Goal: Information Seeking & Learning: Learn about a topic

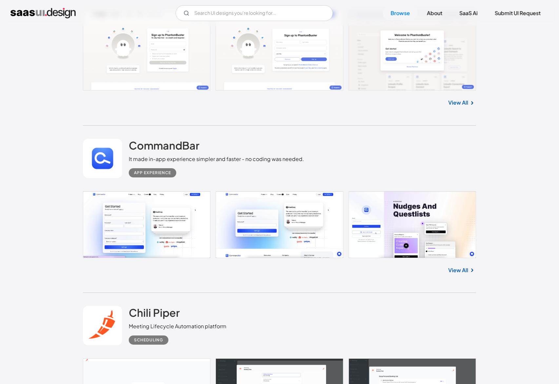
scroll to position [1382, 0]
click at [188, 166] on div "App Experience" at bounding box center [216, 170] width 175 height 14
click at [180, 147] on h2 "CommandBar" at bounding box center [164, 145] width 71 height 13
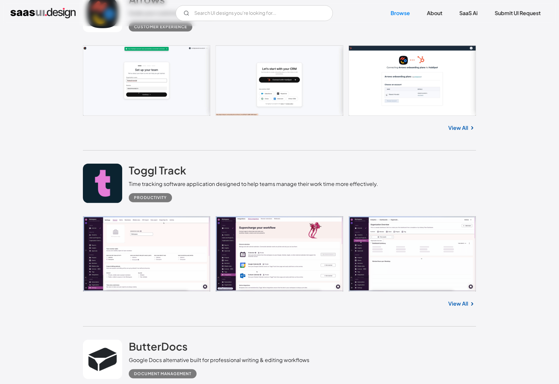
scroll to position [3065, 0]
click at [146, 257] on link at bounding box center [279, 253] width 393 height 75
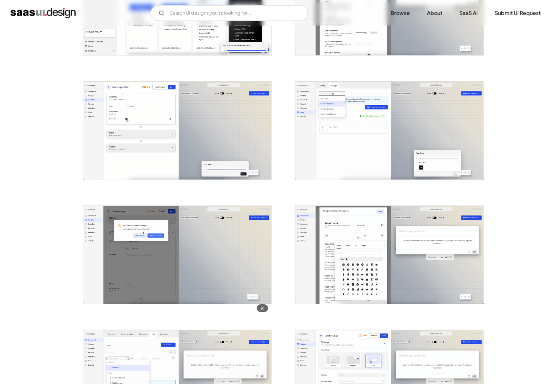
scroll to position [570, 0]
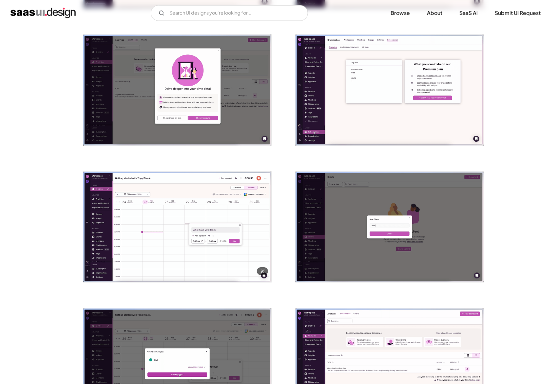
scroll to position [669, 0]
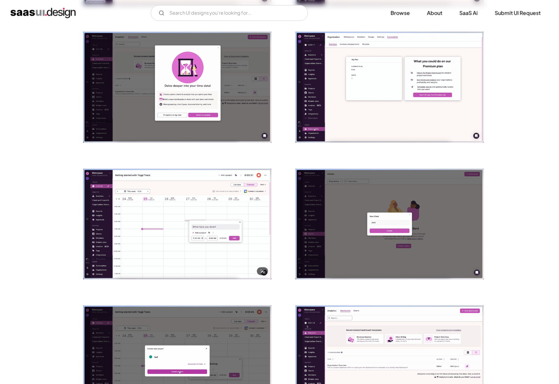
click at [218, 231] on img "open lightbox" at bounding box center [177, 224] width 188 height 111
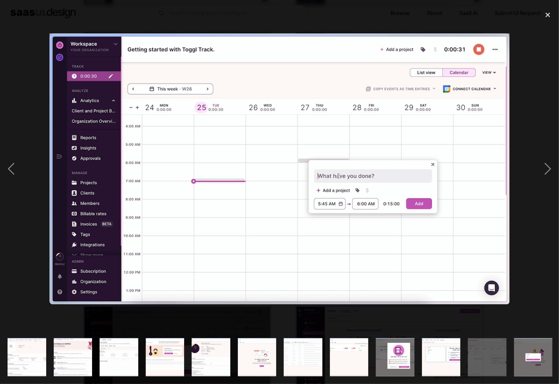
click at [28, 264] on div at bounding box center [279, 169] width 559 height 322
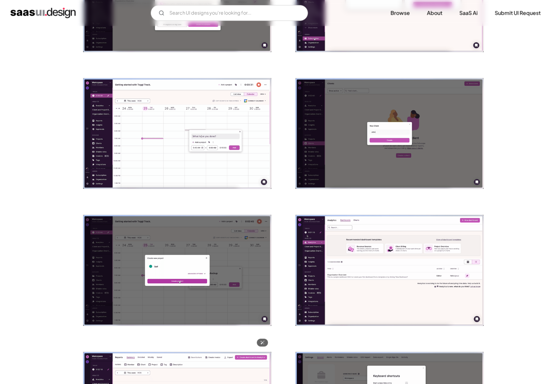
scroll to position [729, 0]
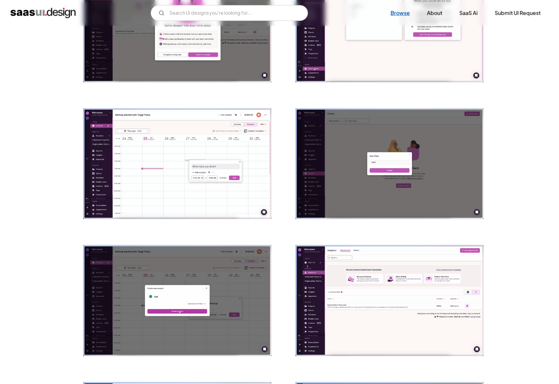
click at [396, 14] on link "Browse" at bounding box center [400, 13] width 35 height 14
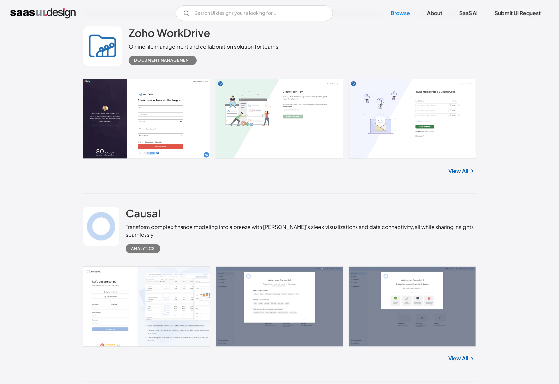
scroll to position [4058, 0]
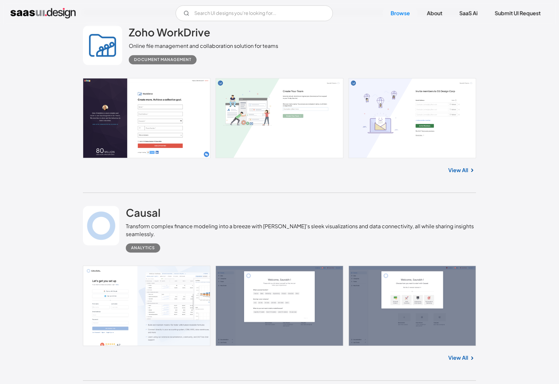
click at [187, 303] on link at bounding box center [279, 305] width 393 height 80
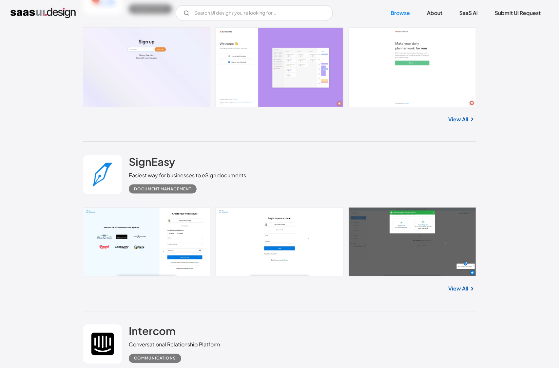
scroll to position [11234, 0]
click at [455, 290] on link "View All" at bounding box center [458, 289] width 20 height 8
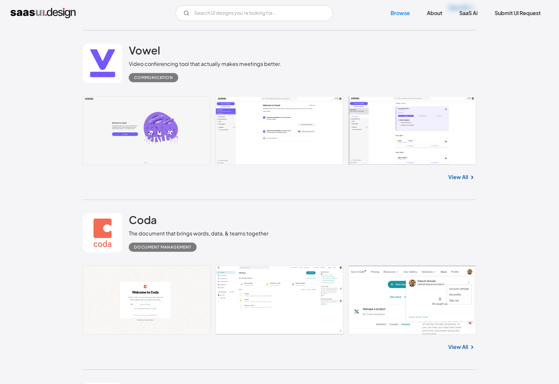
scroll to position [14113, 0]
click at [145, 221] on h2 "Coda" at bounding box center [143, 219] width 28 height 13
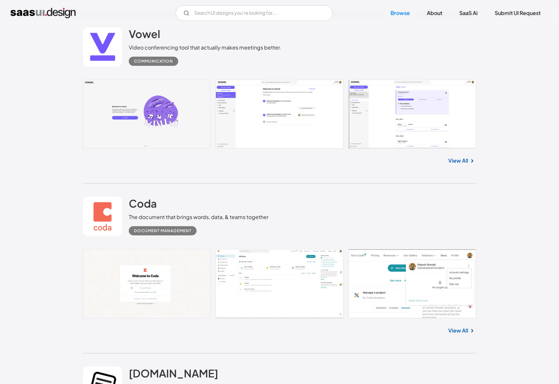
click at [251, 227] on div "Document Management" at bounding box center [199, 228] width 140 height 14
click at [140, 203] on h2 "Coda" at bounding box center [143, 203] width 28 height 13
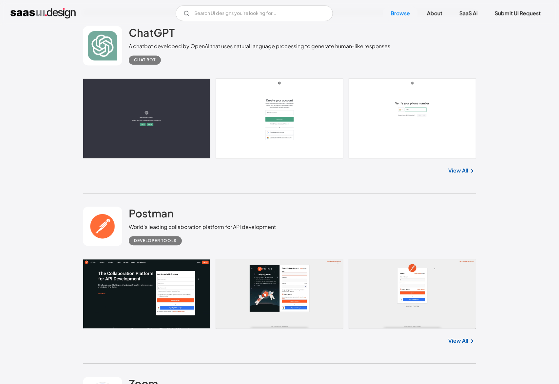
scroll to position [14587, 0]
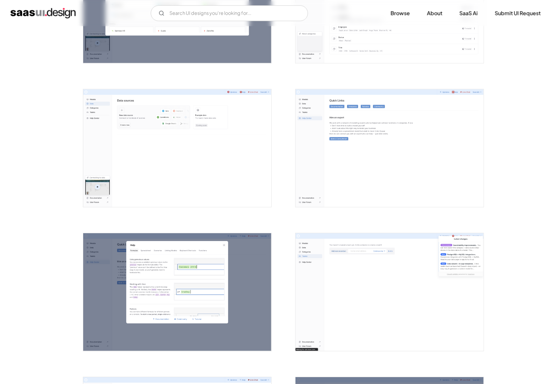
scroll to position [1068, 0]
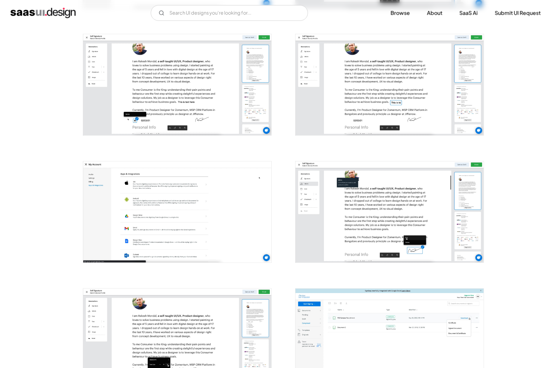
scroll to position [629, 0]
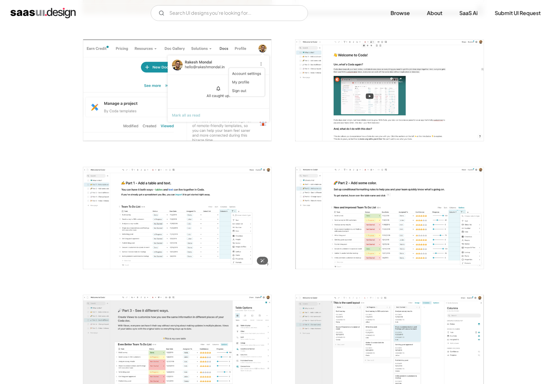
click at [208, 239] on img "open lightbox" at bounding box center [177, 217] width 188 height 101
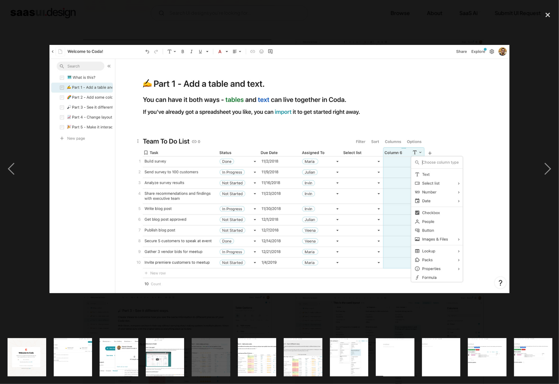
click at [257, 350] on img "show item 6 of 25" at bounding box center [256, 357] width 71 height 38
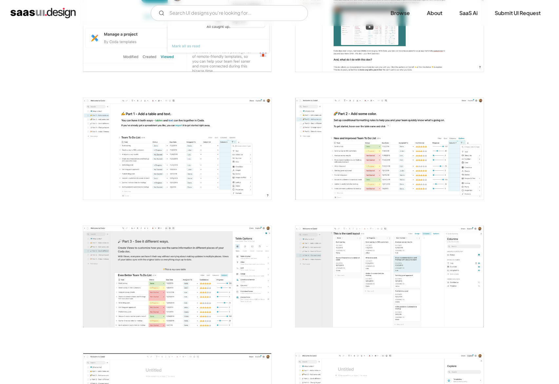
scroll to position [317, 0]
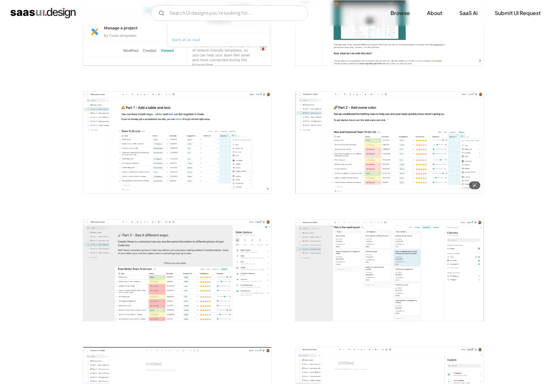
click at [322, 164] on img "open lightbox" at bounding box center [389, 142] width 188 height 101
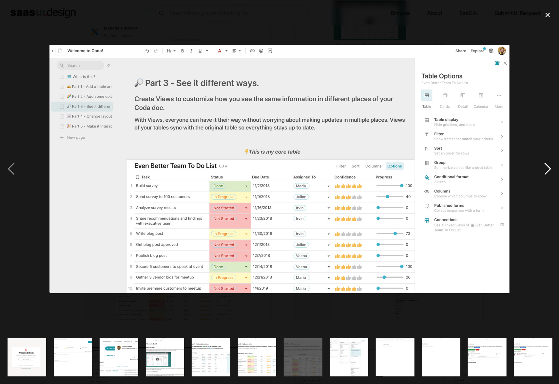
click at [548, 168] on div "next image" at bounding box center [547, 169] width 22 height 322
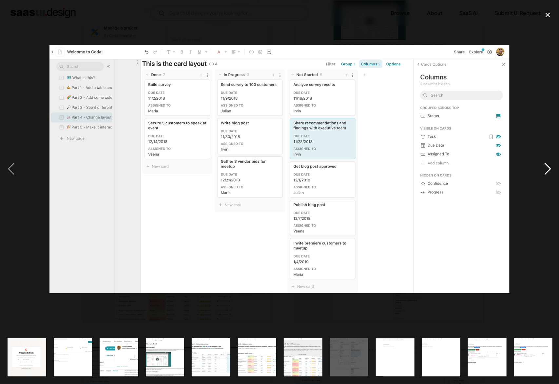
click at [548, 168] on div "next image" at bounding box center [547, 169] width 22 height 322
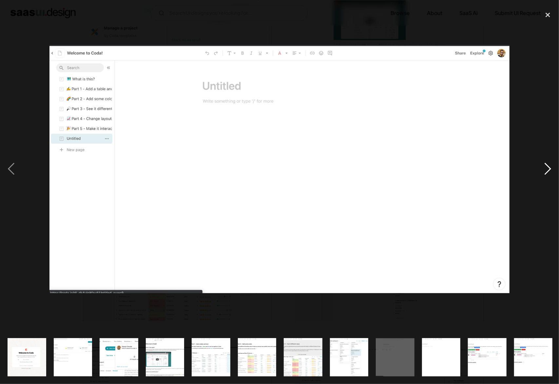
click at [548, 169] on div "next image" at bounding box center [547, 169] width 22 height 322
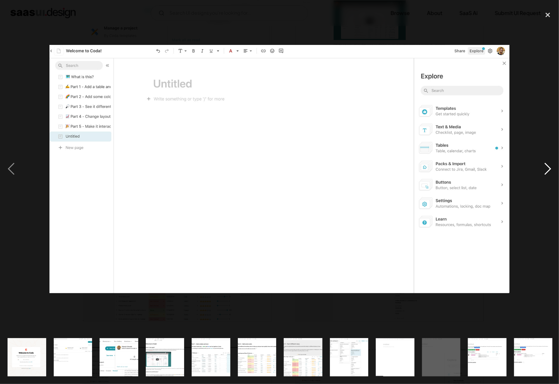
click at [548, 169] on div "next image" at bounding box center [547, 169] width 22 height 322
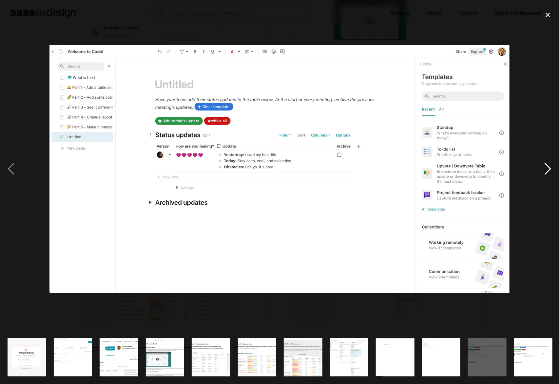
click at [549, 170] on div "next image" at bounding box center [547, 169] width 22 height 322
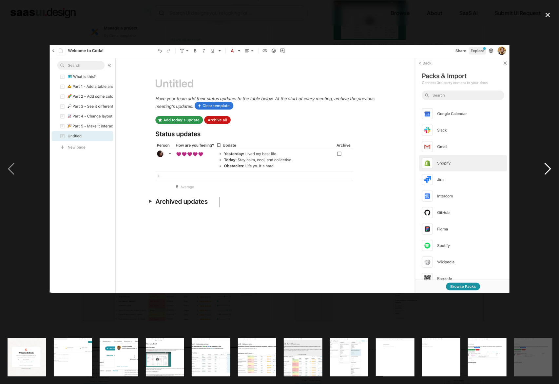
click at [549, 170] on div "next image" at bounding box center [547, 169] width 22 height 322
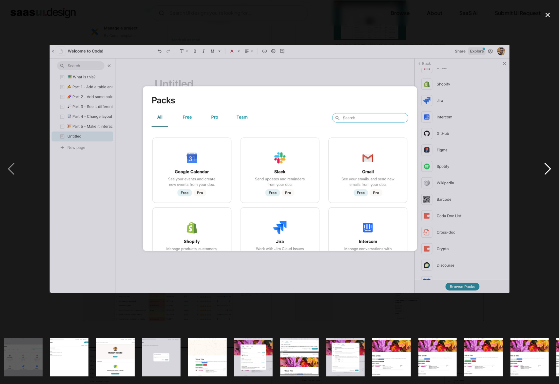
scroll to position [0, 556]
click at [549, 170] on div "next image" at bounding box center [547, 169] width 22 height 322
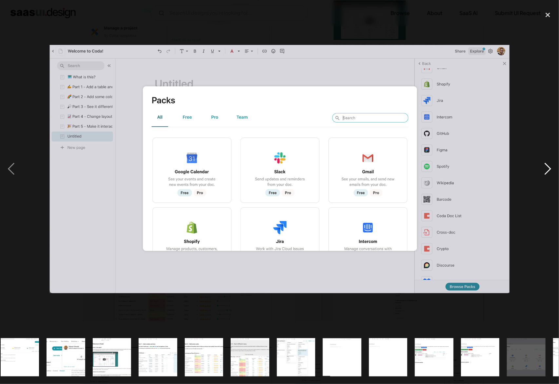
scroll to position [0, 43]
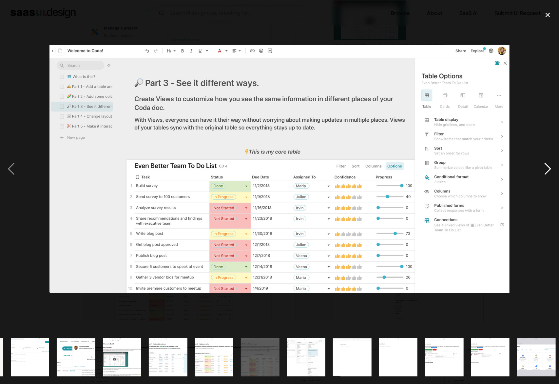
click at [550, 171] on div "next image" at bounding box center [547, 169] width 22 height 322
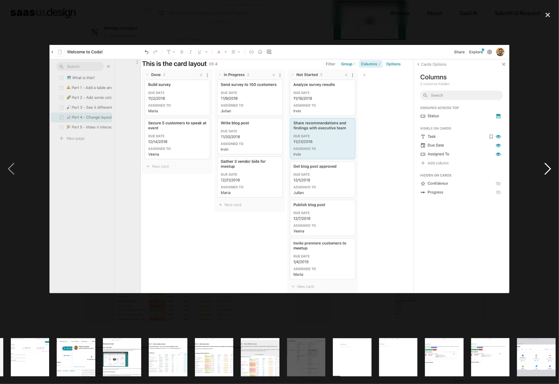
click at [542, 175] on div "next image" at bounding box center [547, 169] width 22 height 322
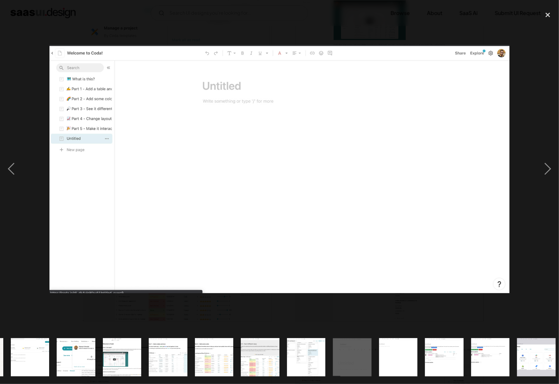
click at [210, 26] on div at bounding box center [279, 169] width 559 height 322
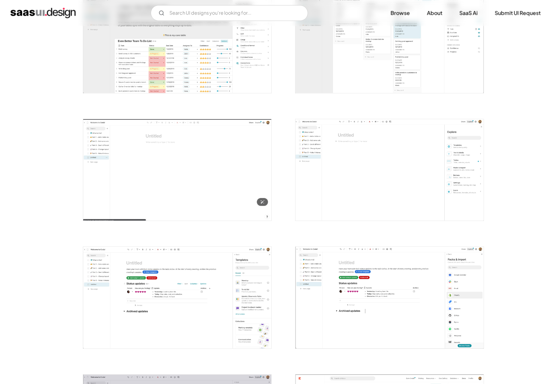
scroll to position [573, 0]
